Goal: Navigation & Orientation: Go to known website

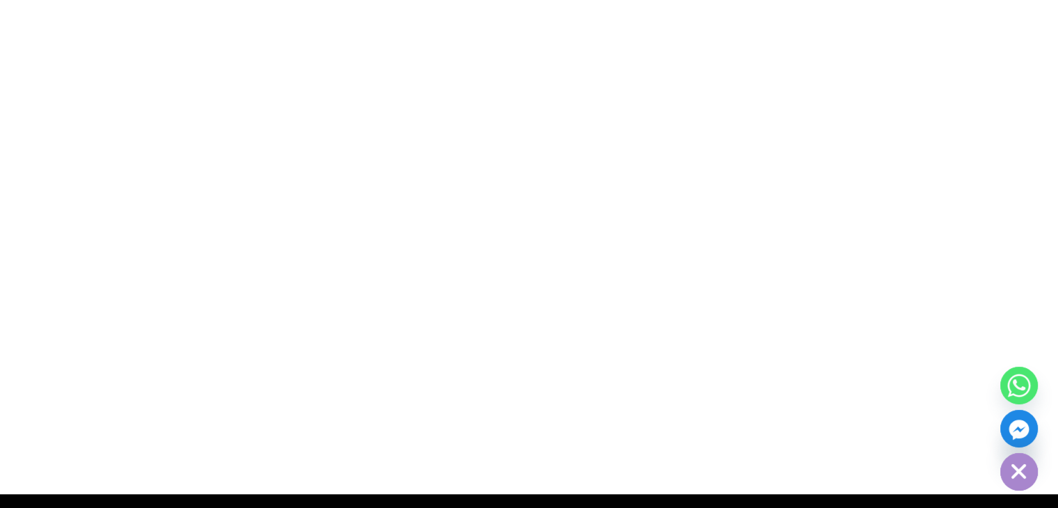
drag, startPoint x: 477, startPoint y: 415, endPoint x: 479, endPoint y: 375, distance: 40.4
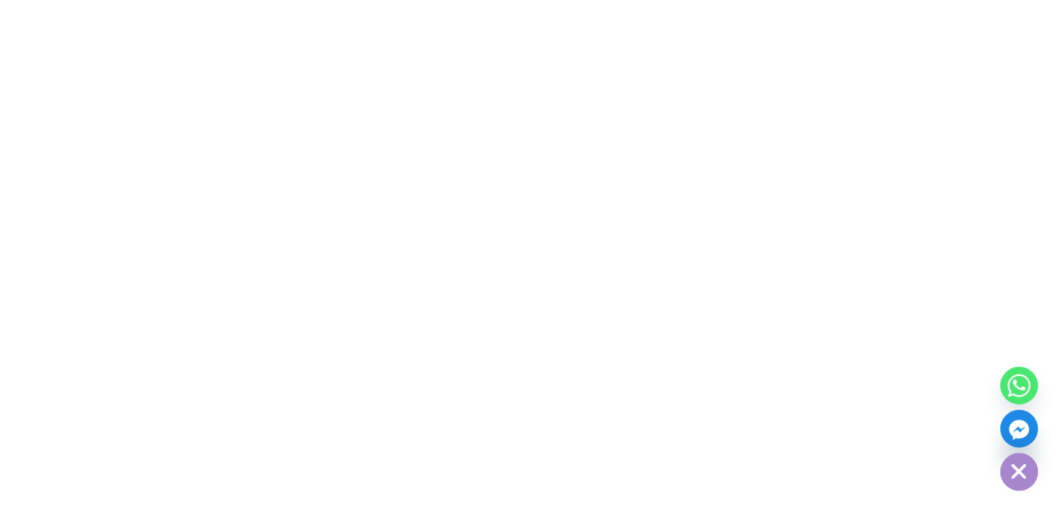
scroll to position [6278, 0]
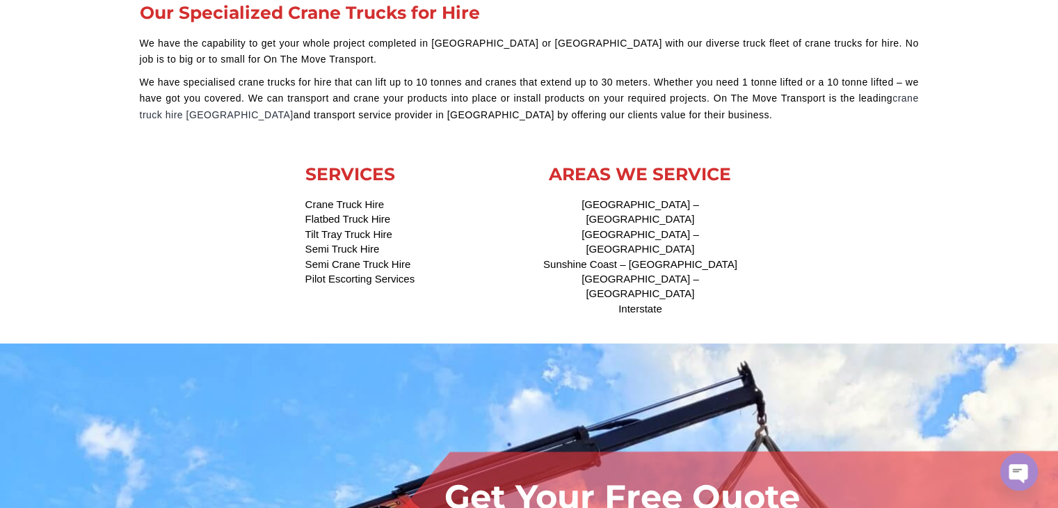
scroll to position [3145, 0]
